Goal: Find specific page/section: Find specific page/section

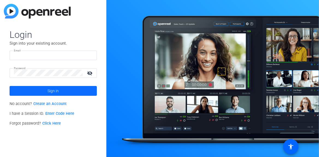
type input "[EMAIL_ADDRESS][DOMAIN_NAME]"
click at [75, 92] on span at bounding box center [53, 91] width 87 height 13
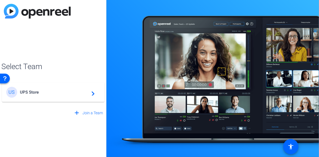
click at [92, 92] on mat-icon "navigate_next" at bounding box center [91, 92] width 7 height 7
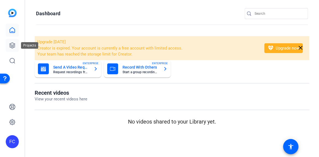
click at [14, 42] on icon at bounding box center [12, 45] width 7 height 7
click at [13, 43] on icon at bounding box center [12, 45] width 5 height 5
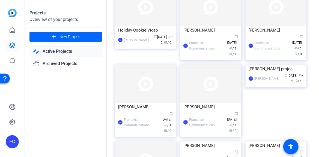
scroll to position [27, 0]
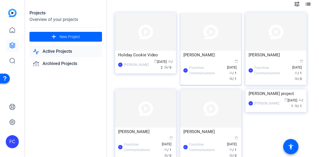
click at [203, 53] on div "[PERSON_NAME]" at bounding box center [210, 55] width 55 height 8
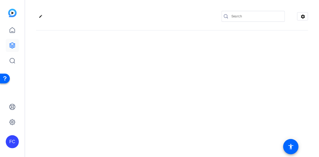
click at [203, 53] on div "edit settings" at bounding box center [172, 78] width 294 height 157
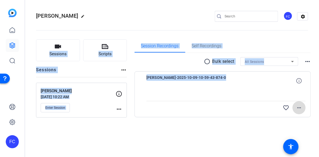
click at [300, 108] on mat-icon "more_horiz" at bounding box center [298, 108] width 7 height 7
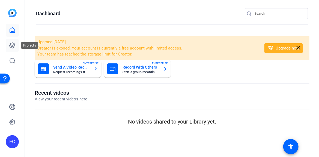
click at [10, 45] on icon at bounding box center [12, 45] width 7 height 7
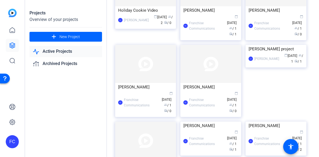
scroll to position [82, 0]
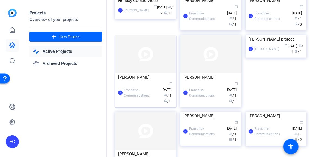
click at [144, 104] on div "FC Franchise Communications calendar_today [DATE] group / 1 radio / 0" at bounding box center [145, 93] width 55 height 23
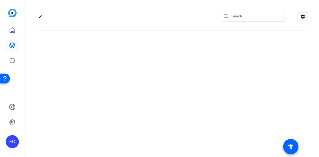
click at [144, 108] on div "edit settings" at bounding box center [172, 78] width 294 height 157
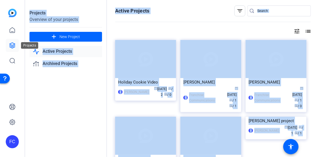
click at [12, 44] on icon at bounding box center [12, 45] width 7 height 7
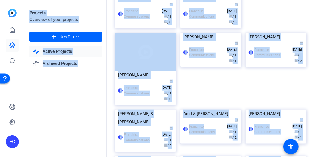
scroll to position [191, 0]
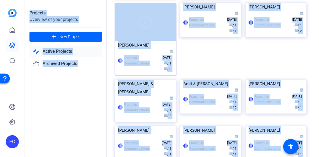
click at [137, 41] on img at bounding box center [145, 22] width 61 height 38
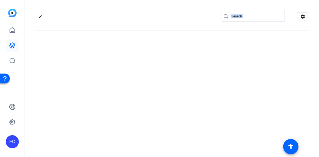
click at [137, 64] on div "edit settings" at bounding box center [172, 78] width 294 height 157
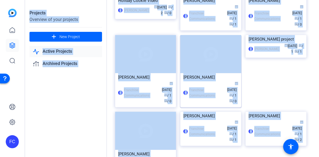
scroll to position [164, 0]
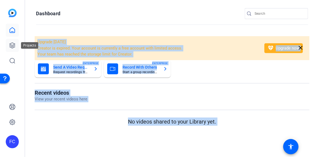
click at [13, 46] on icon at bounding box center [12, 45] width 5 height 5
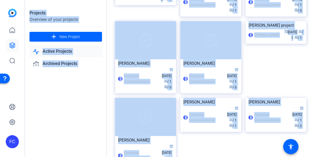
scroll to position [136, 0]
